Goal: Task Accomplishment & Management: Use online tool/utility

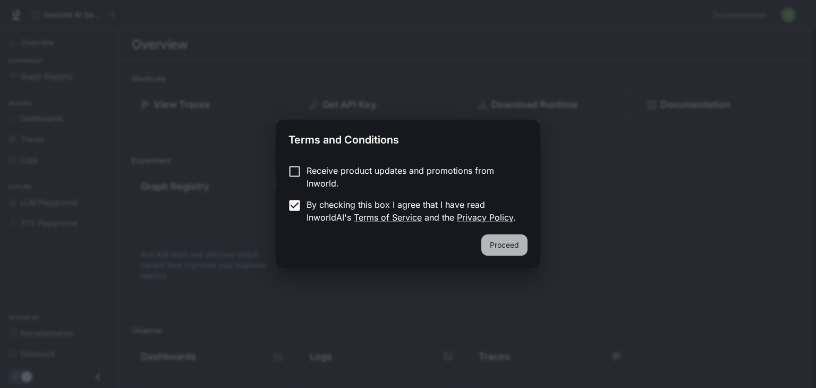
click at [510, 247] on button "Proceed" at bounding box center [504, 244] width 46 height 21
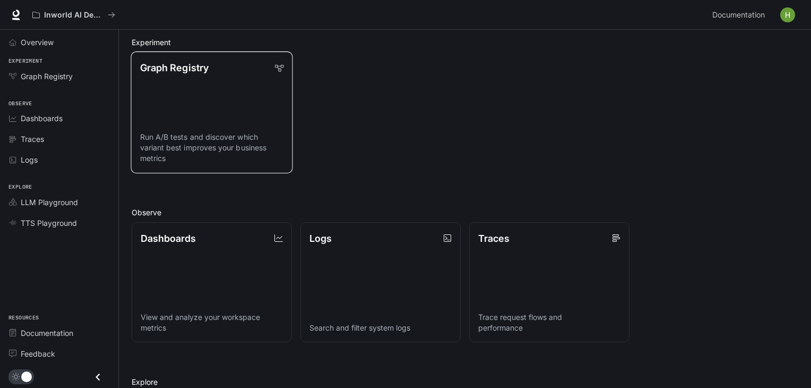
scroll to position [176, 0]
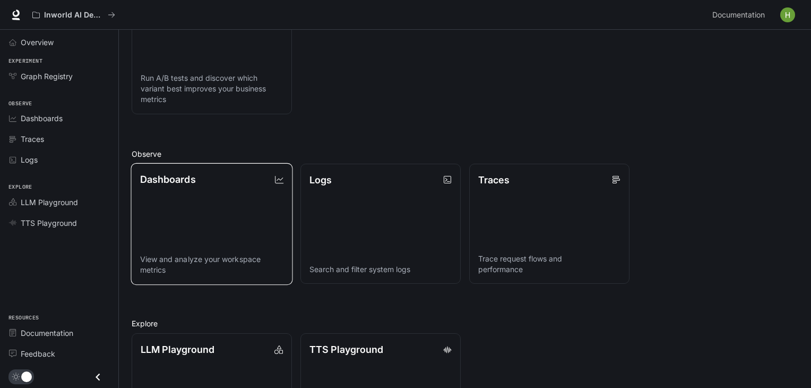
click at [153, 226] on link "Dashboards View and analyze your workspace metrics" at bounding box center [212, 224] width 162 height 122
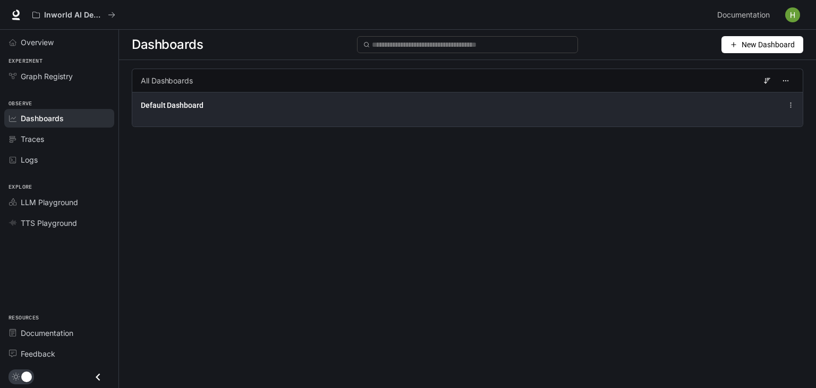
click at [790, 103] on circle at bounding box center [790, 103] width 1 height 1
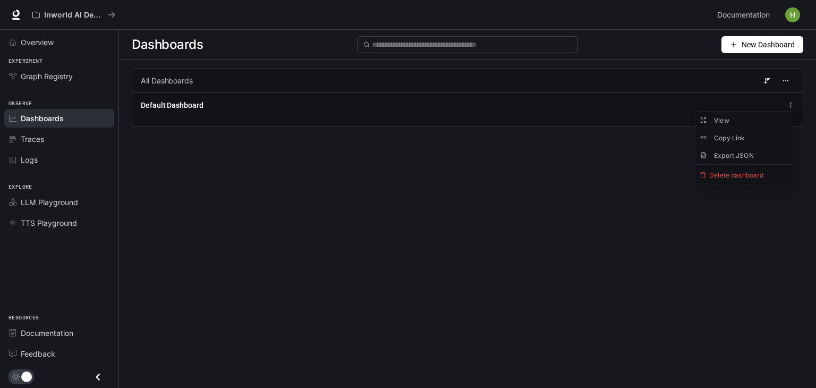
click at [603, 167] on div "Dashboards New Dashboard All Dashboards Default Dashboard" at bounding box center [467, 190] width 697 height 320
click at [729, 43] on button "New Dashboard" at bounding box center [762, 44] width 82 height 17
click at [740, 80] on div "Import JSON" at bounding box center [750, 85] width 88 height 12
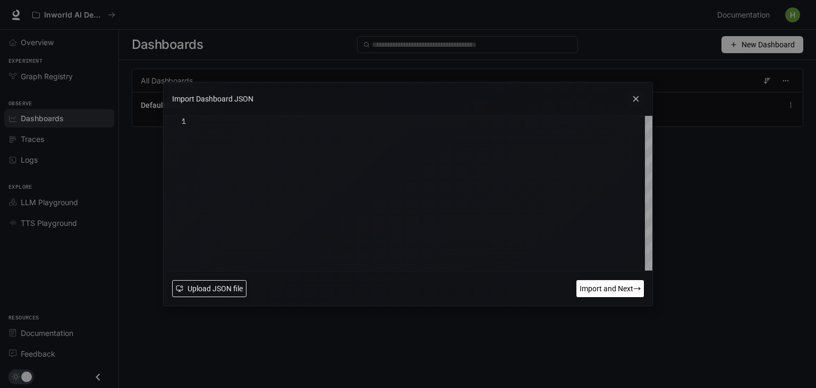
click at [233, 291] on span "Upload JSON file" at bounding box center [214, 289] width 55 height 12
drag, startPoint x: 662, startPoint y: 256, endPoint x: 663, endPoint y: 247, distance: 9.0
click at [662, 256] on div "Import Dashboard JSON 1 Upload JSON file Import and Next" at bounding box center [408, 194] width 816 height 388
click at [602, 285] on span "Import and Next" at bounding box center [606, 289] width 54 height 12
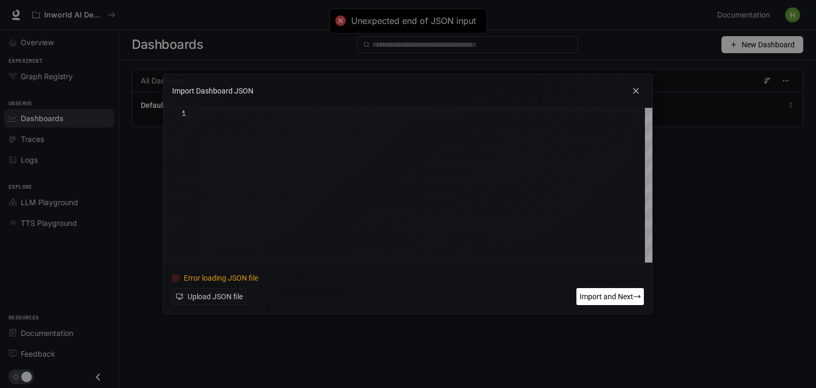
click at [631, 92] on icon at bounding box center [636, 91] width 16 height 16
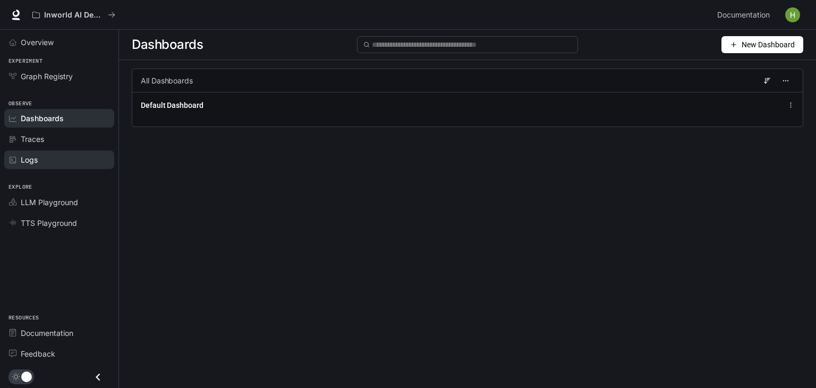
click at [43, 156] on div "Logs" at bounding box center [65, 159] width 89 height 11
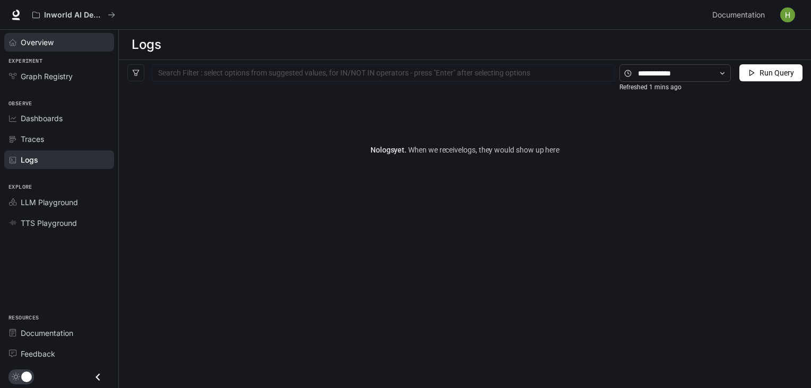
click at [54, 44] on div "Overview" at bounding box center [65, 42] width 89 height 11
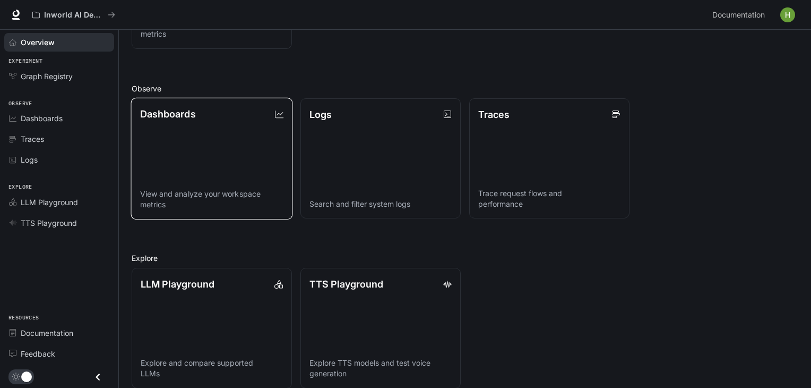
scroll to position [254, 0]
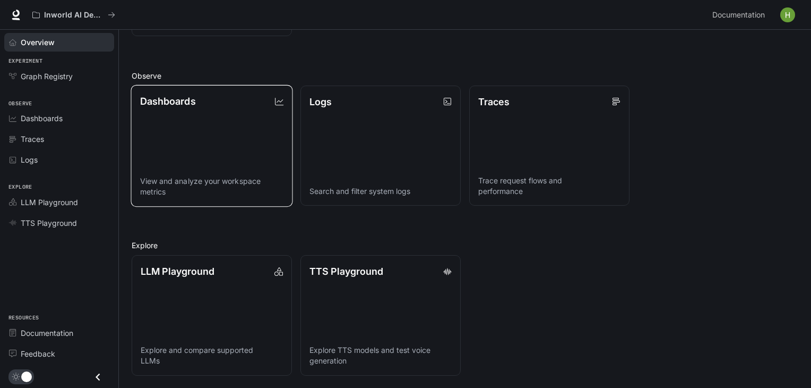
click at [233, 178] on p "View and analyze your workspace metrics" at bounding box center [212, 186] width 144 height 21
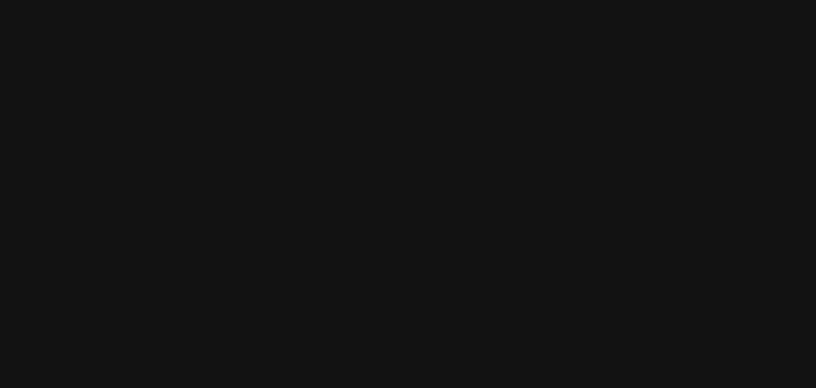
click at [233, 0] on html at bounding box center [408, 0] width 816 height 0
